Goal: Entertainment & Leisure: Consume media (video, audio)

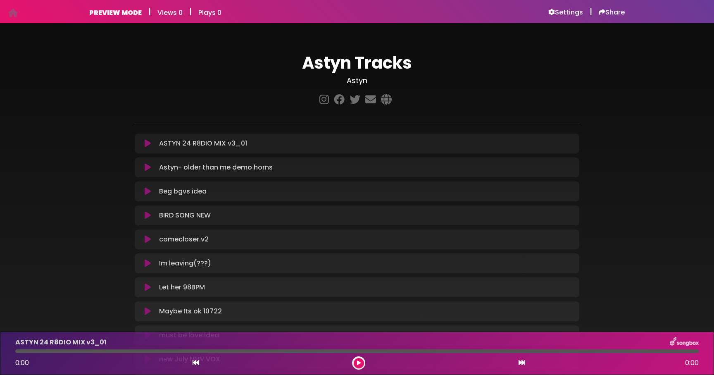
click at [176, 143] on p "ASTYN 24 R8DIO MIX v3_01 Loading Track..." at bounding box center [203, 143] width 88 height 10
click at [264, 146] on div "ASTYN 24 R8DIO MIX v3_01 Loading Track..." at bounding box center [365, 143] width 418 height 10
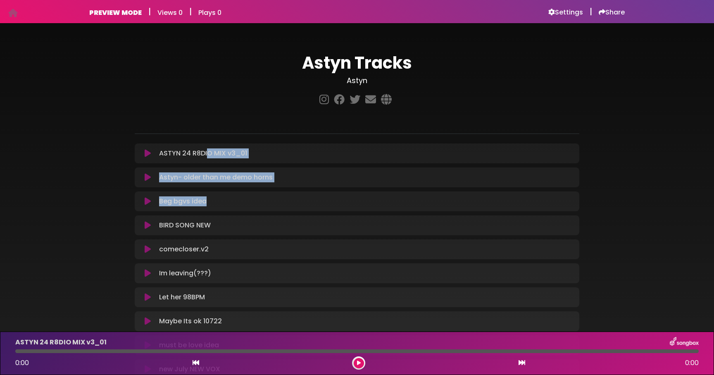
drag, startPoint x: 206, startPoint y: 151, endPoint x: 207, endPoint y: 206, distance: 54.9
click at [207, 206] on div "ASTYN 24 R8DIO MIX v3_01 Loading Track... Your Feedback" at bounding box center [357, 284] width 444 height 283
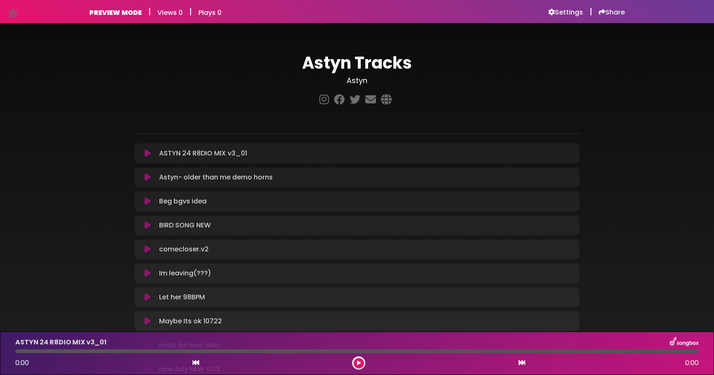
click at [326, 142] on div "Astyn Tracks Astyn ×" at bounding box center [357, 242] width 454 height 378
drag, startPoint x: 319, startPoint y: 150, endPoint x: 319, endPoint y: 155, distance: 5.4
click at [319, 155] on div "ASTYN 24 R8DIO MIX v3_01 Loading Track..." at bounding box center [365, 153] width 418 height 10
click at [561, 13] on h6 "Settings" at bounding box center [565, 12] width 35 height 8
